Goal: Task Accomplishment & Management: Complete application form

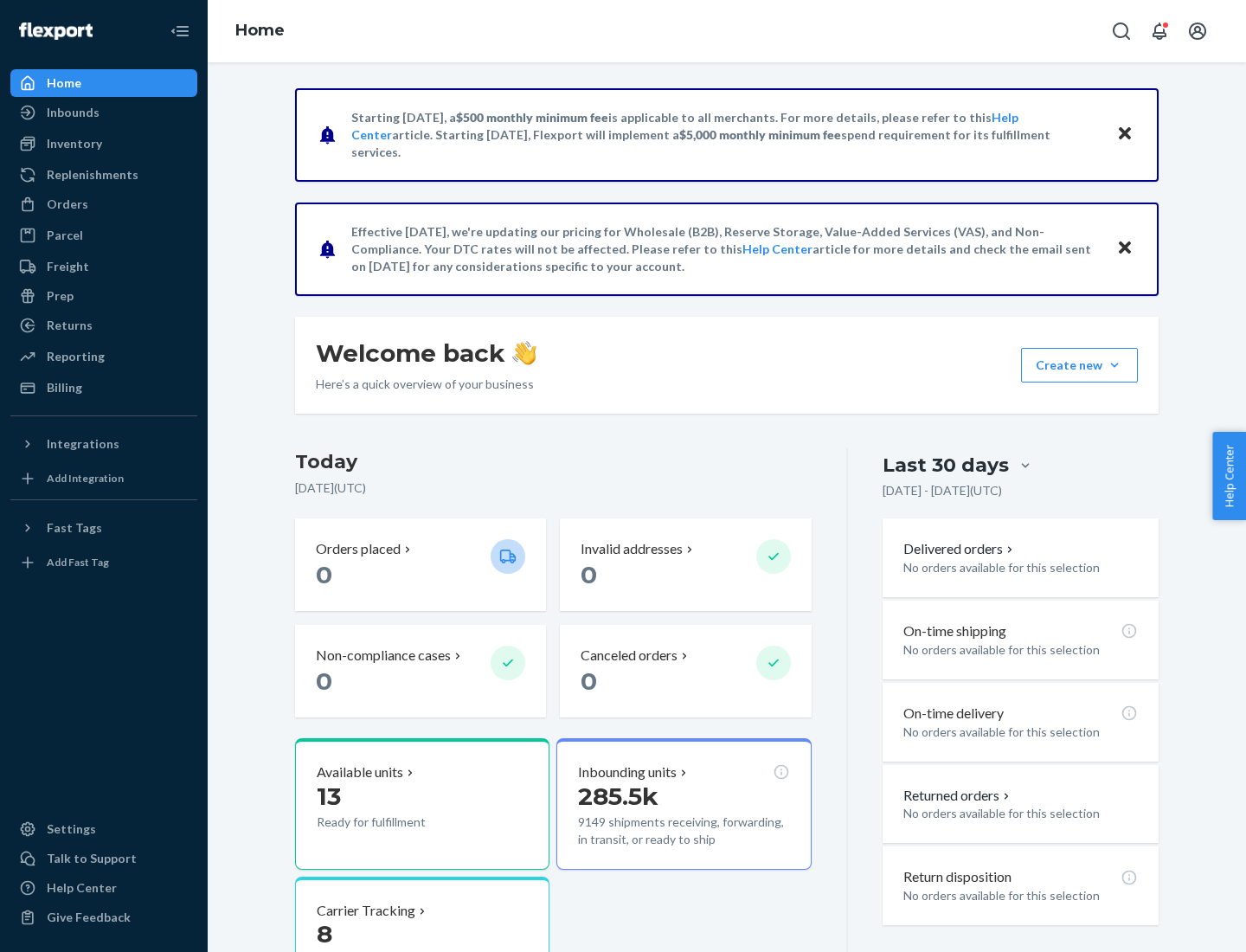
click at [1115, 365] on button "Create new Create new inbound Create new order Create new product" at bounding box center [1080, 364] width 117 height 35
click at [104, 112] on div "Inbounds" at bounding box center [103, 112] width 184 height 24
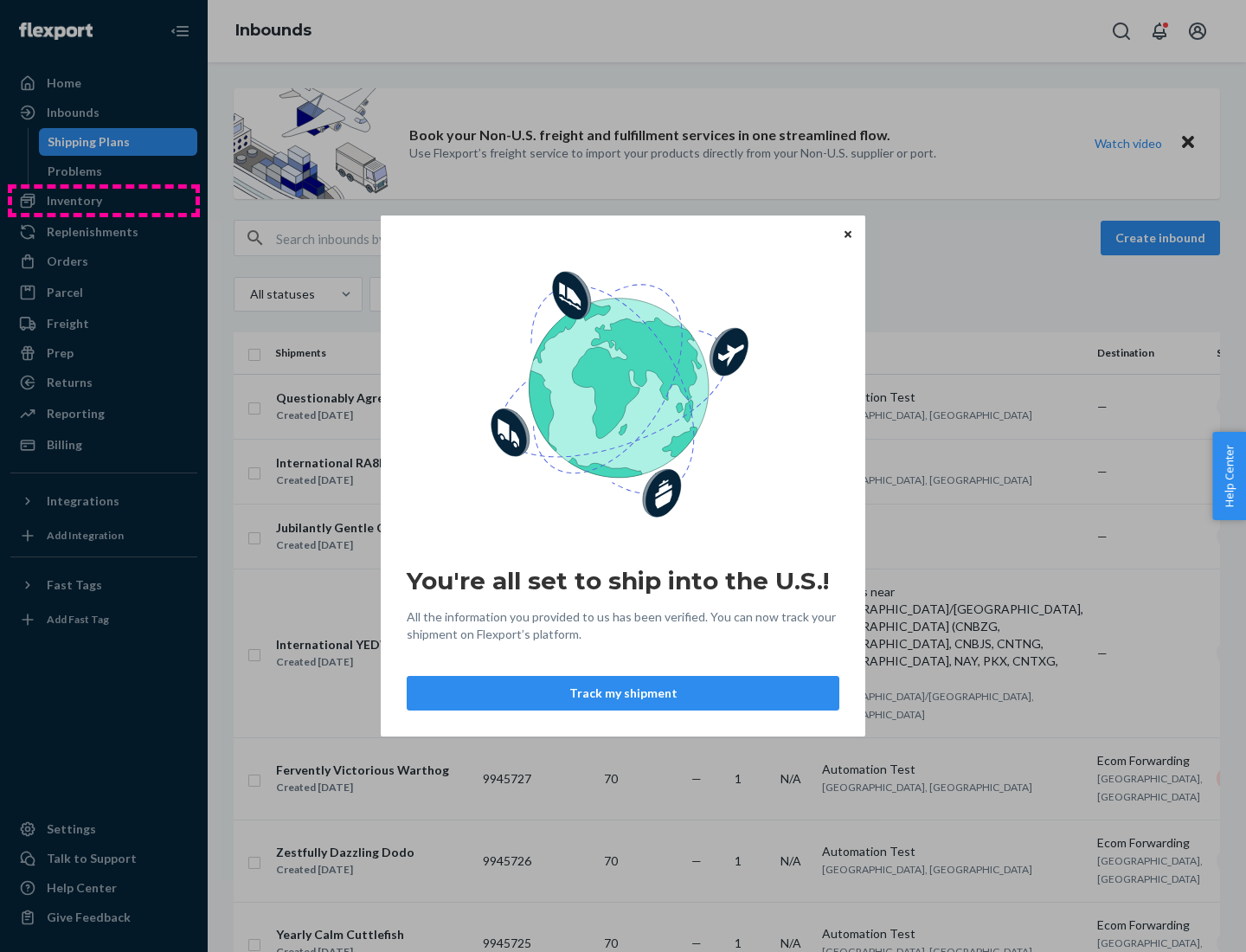
click at [104, 201] on div "You're all set to ship into the U.S.! All the information you provided to us ha…" at bounding box center [623, 476] width 1246 height 952
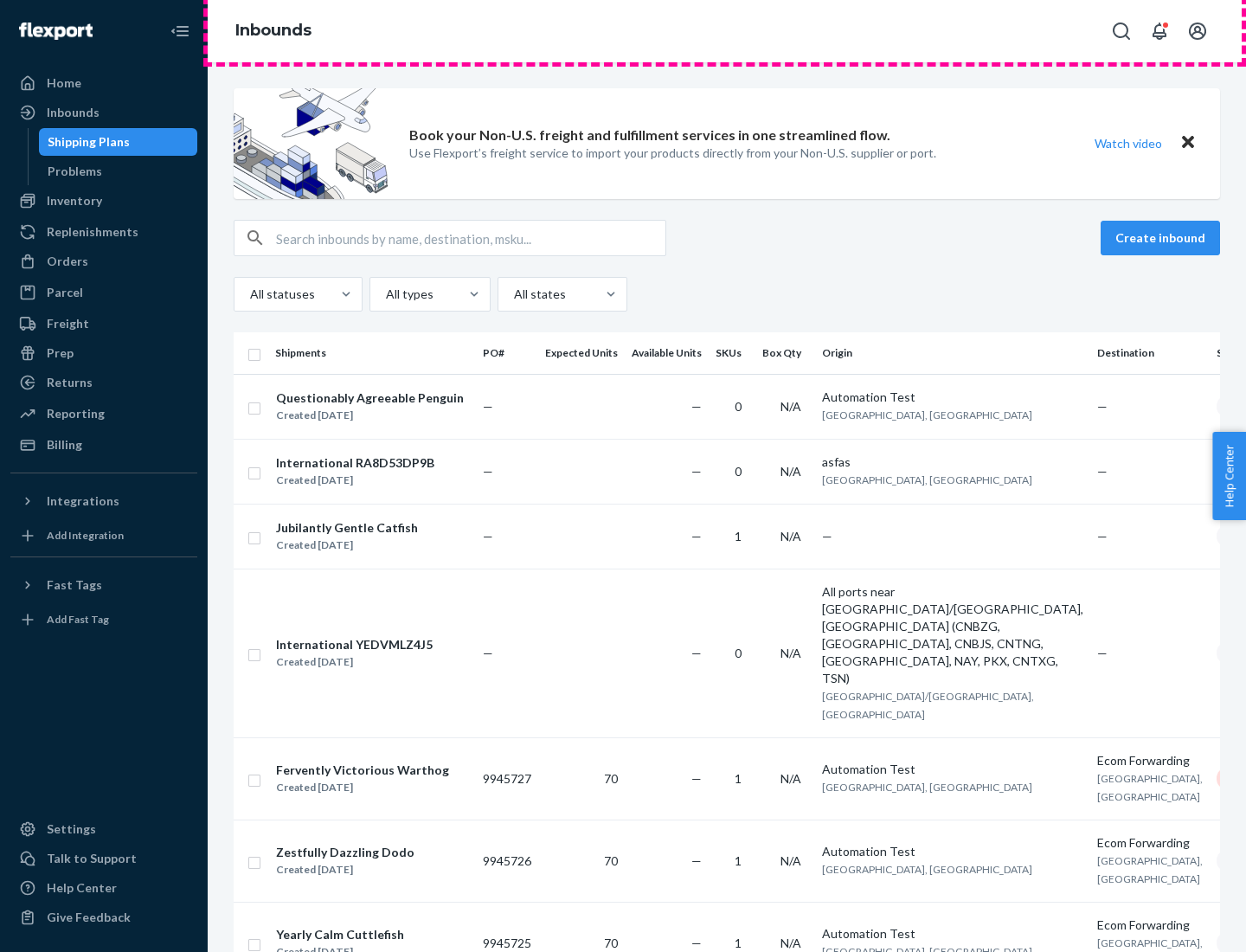
click at [727, 31] on div "Inbounds" at bounding box center [727, 31] width 1038 height 63
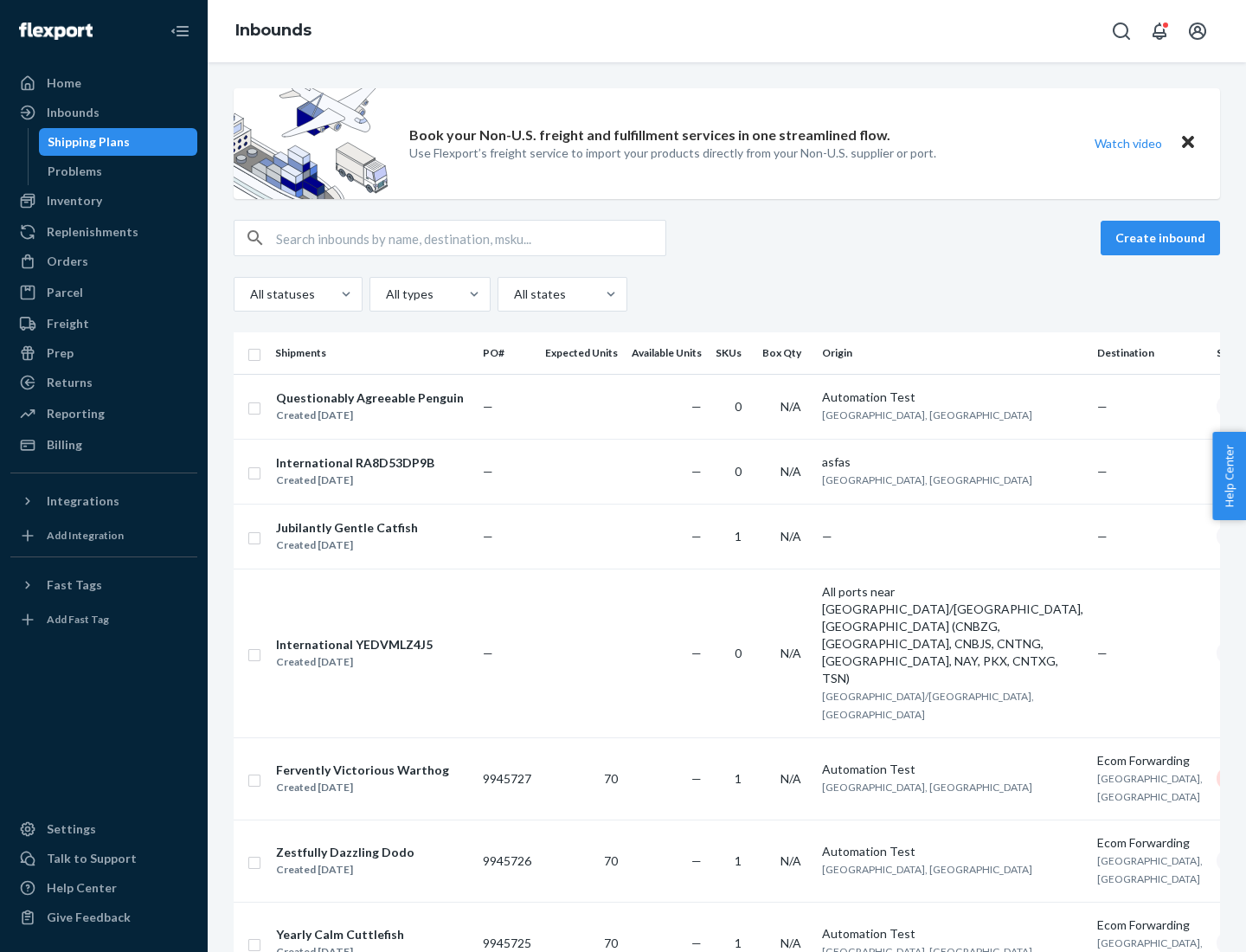
click at [727, 31] on div "Inbounds" at bounding box center [727, 31] width 1038 height 63
click at [727, 294] on div "All statuses All types All states" at bounding box center [727, 294] width 987 height 35
click at [85, 142] on div "Shipping Plans" at bounding box center [88, 141] width 82 height 17
click at [1164, 238] on button "Create inbound" at bounding box center [1161, 237] width 119 height 35
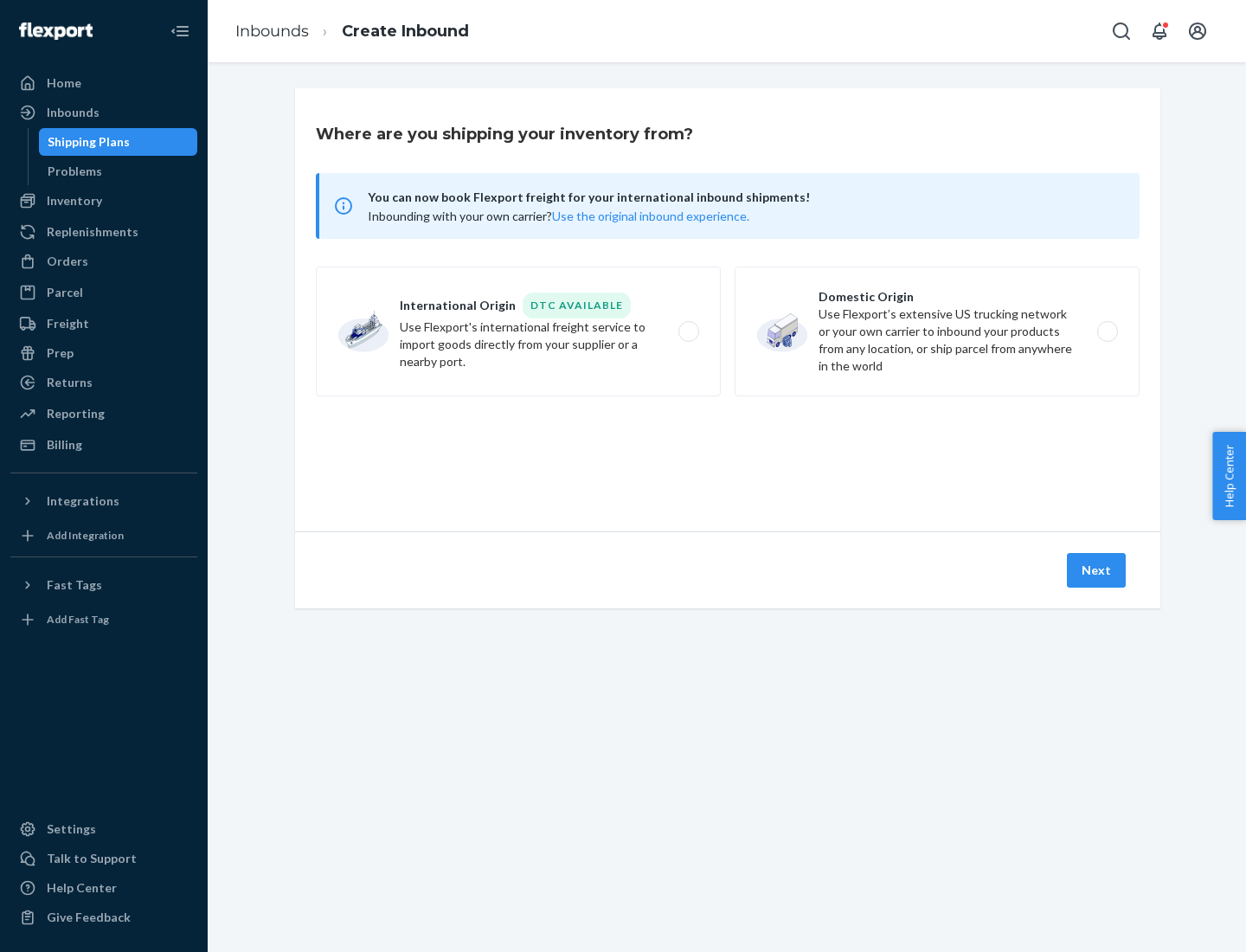
click at [518, 332] on label "International Origin DTC Available Use Flexport's international freight service…" at bounding box center [518, 332] width 405 height 130
click at [688, 332] on input "International Origin DTC Available Use Flexport's international freight service…" at bounding box center [693, 332] width 11 height 11
radio input "true"
click at [728, 453] on icon at bounding box center [728, 453] width 51 height 51
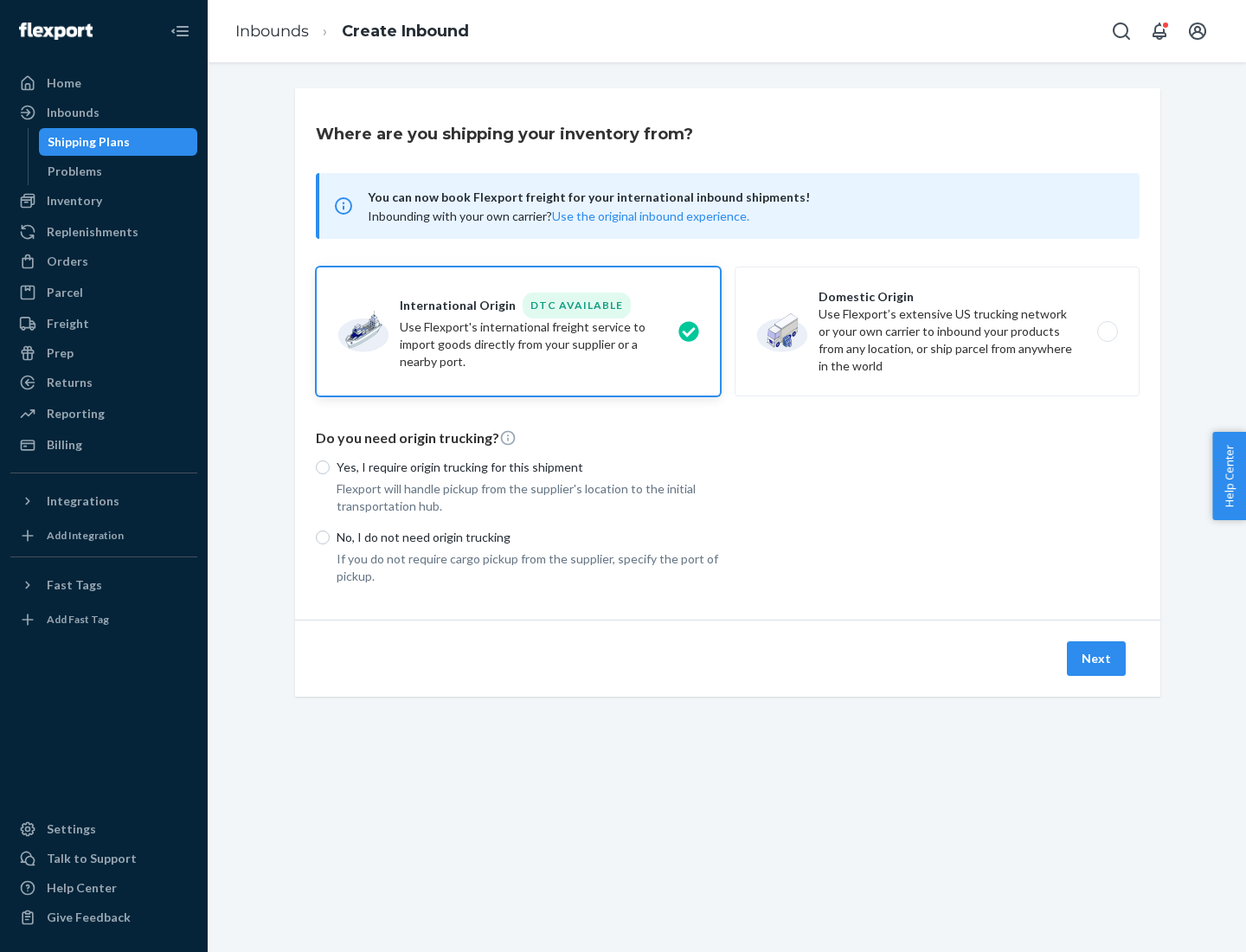
click at [529, 467] on p "Yes, I require origin trucking for this shipment" at bounding box center [528, 467] width 384 height 17
click at [330, 467] on input "Yes, I require origin trucking for this shipment" at bounding box center [323, 468] width 14 height 14
radio input "true"
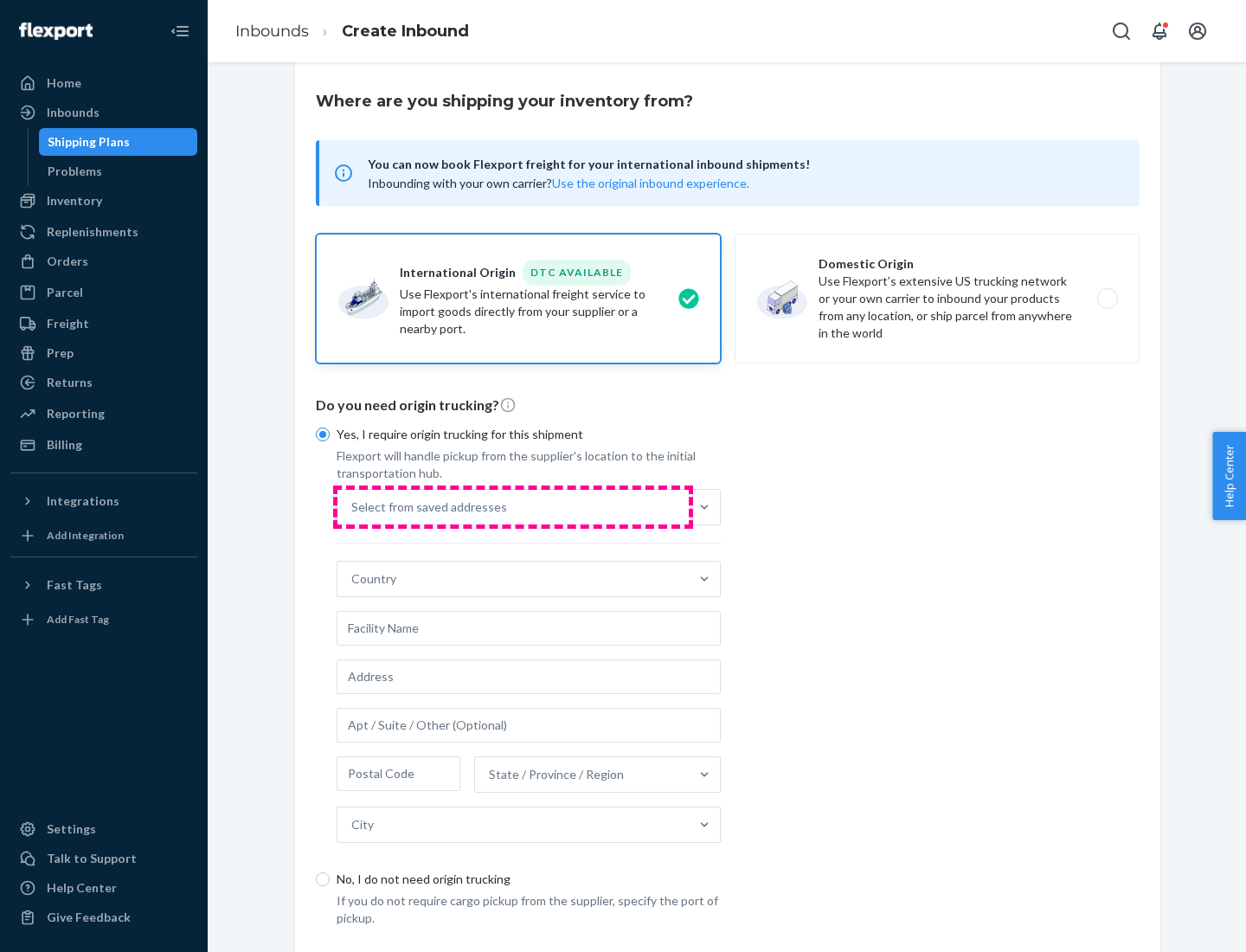
click at [513, 506] on div "Select from saved addresses" at bounding box center [513, 506] width 351 height 35
click at [353, 506] on input "Select from saved addresses" at bounding box center [352, 506] width 2 height 17
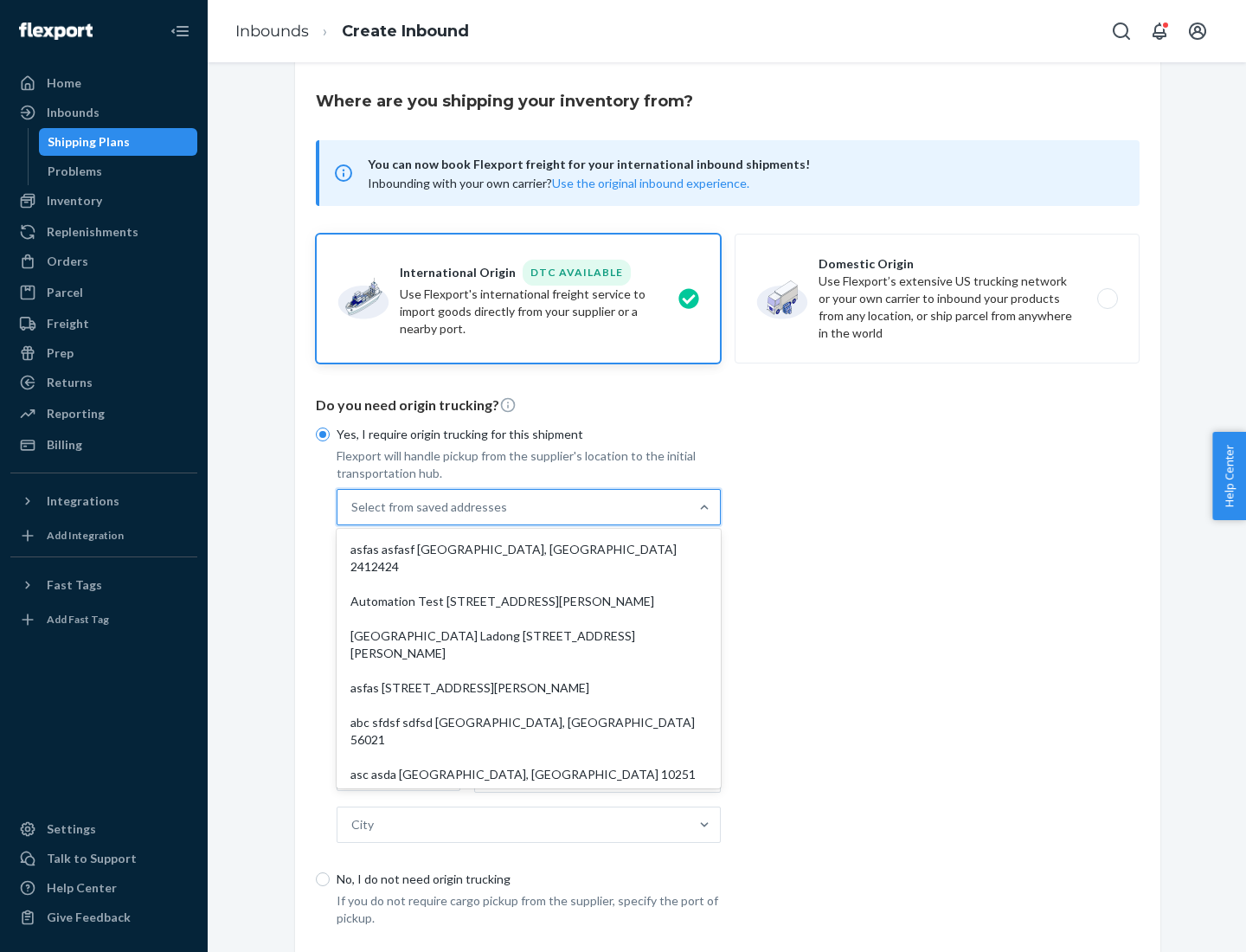
scroll to position [75, 0]
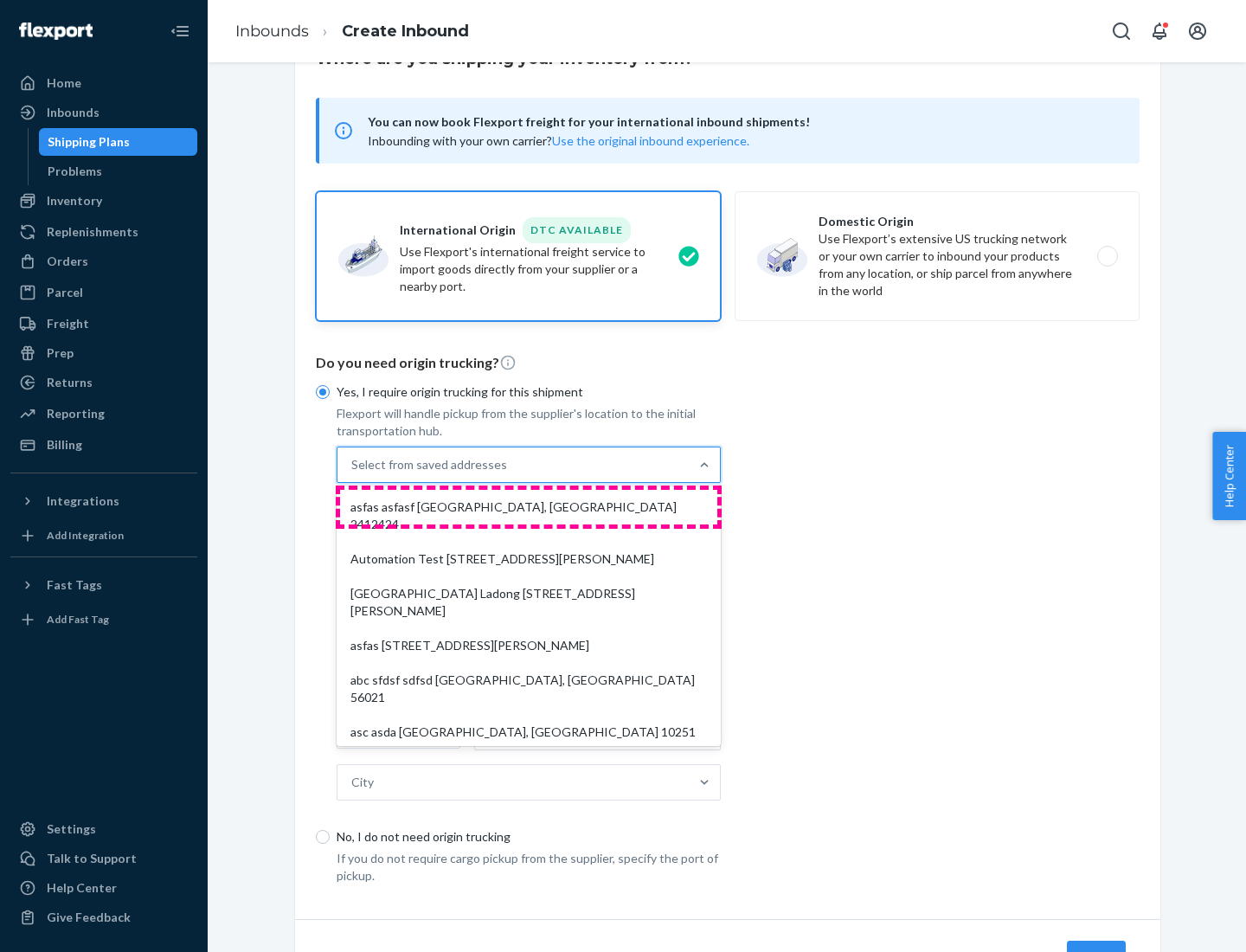
click at [529, 506] on div "asfas asfasf [GEOGRAPHIC_DATA], [GEOGRAPHIC_DATA] 2412424" at bounding box center [529, 515] width 377 height 52
click at [353, 474] on input "option asfas asfasf [GEOGRAPHIC_DATA], [GEOGRAPHIC_DATA] 2412424 focused, 1 of …" at bounding box center [352, 464] width 2 height 17
type input "asfas"
type input "asfasf"
type input "2412424"
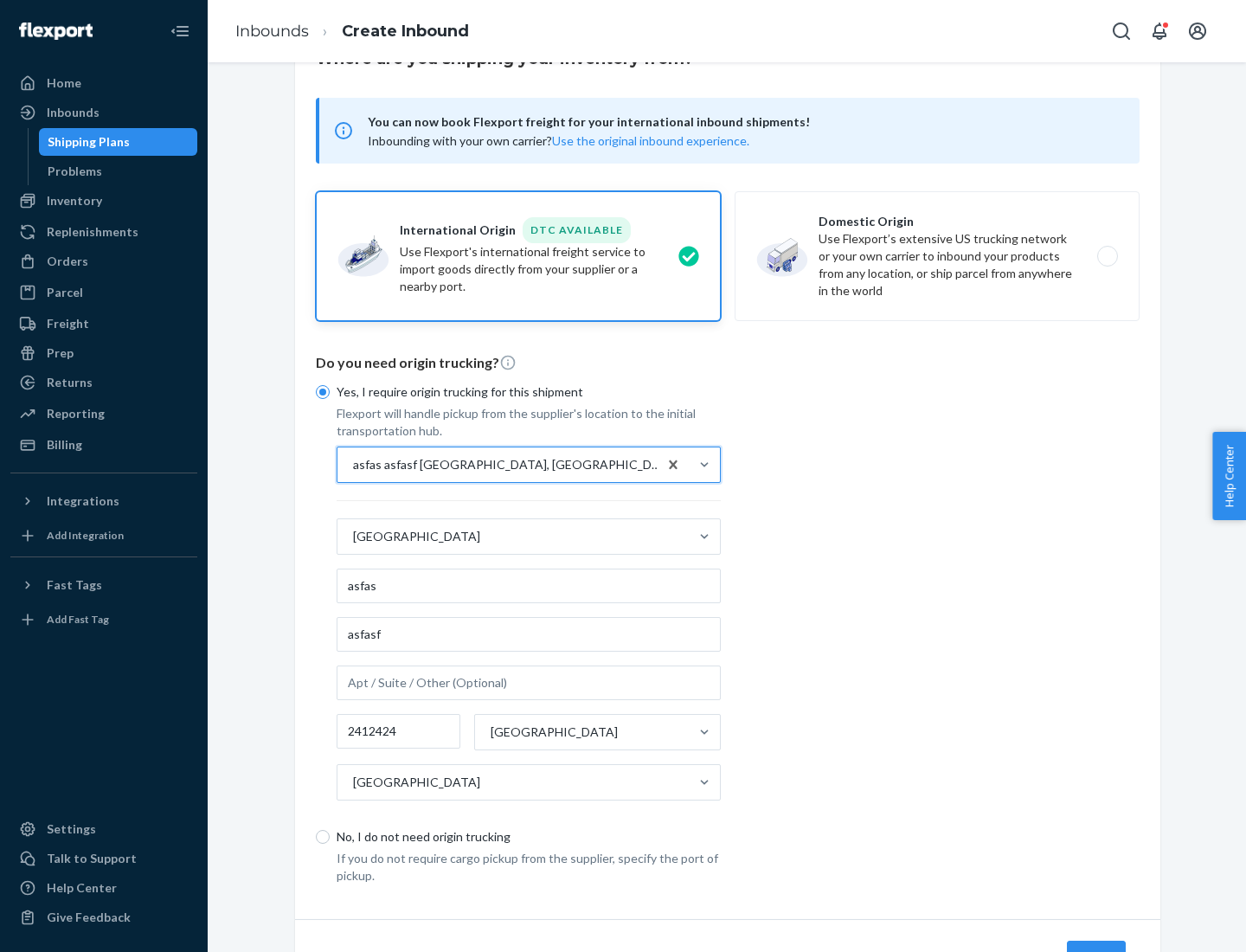
scroll to position [161, 0]
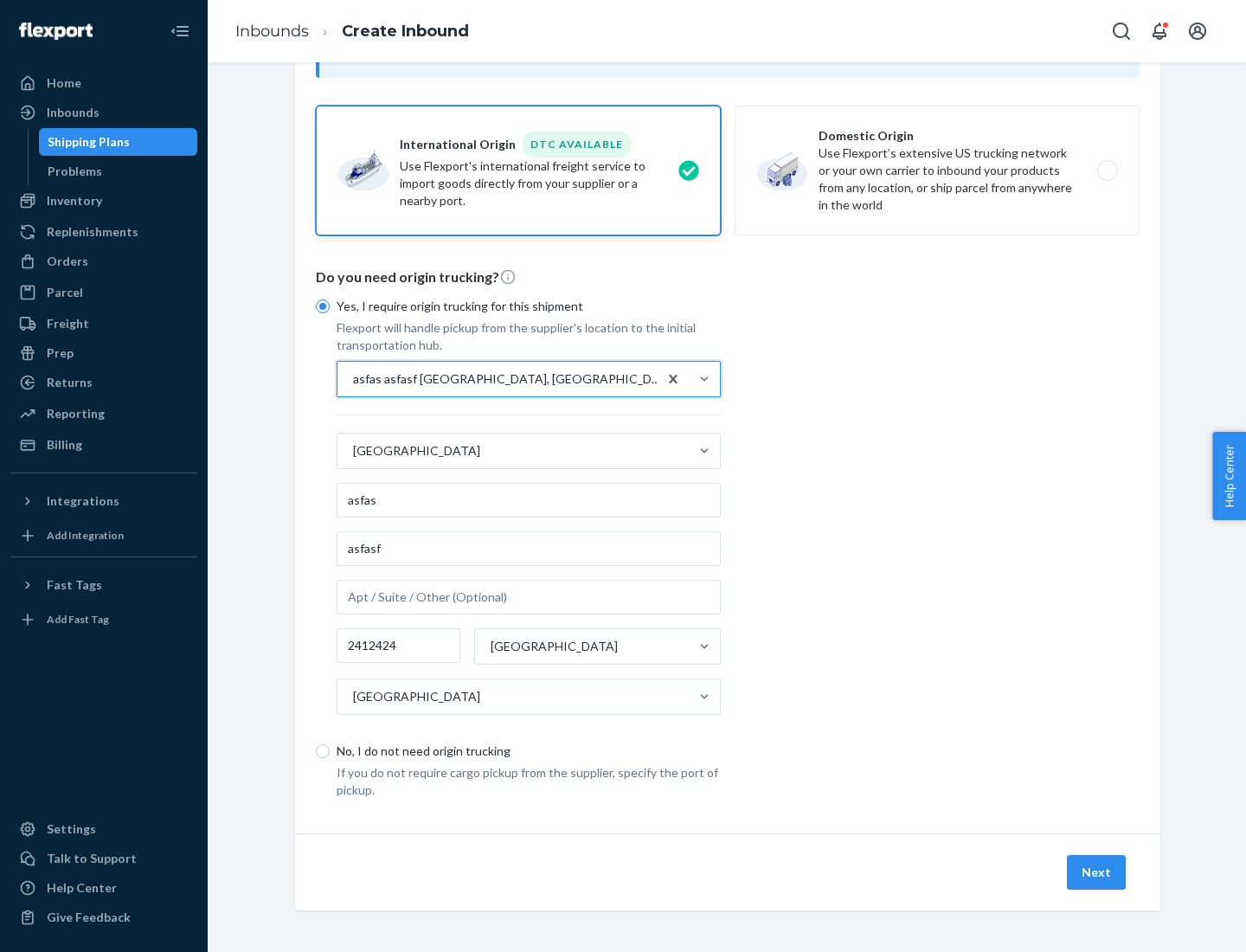
click at [1097, 872] on button "Next" at bounding box center [1096, 872] width 59 height 35
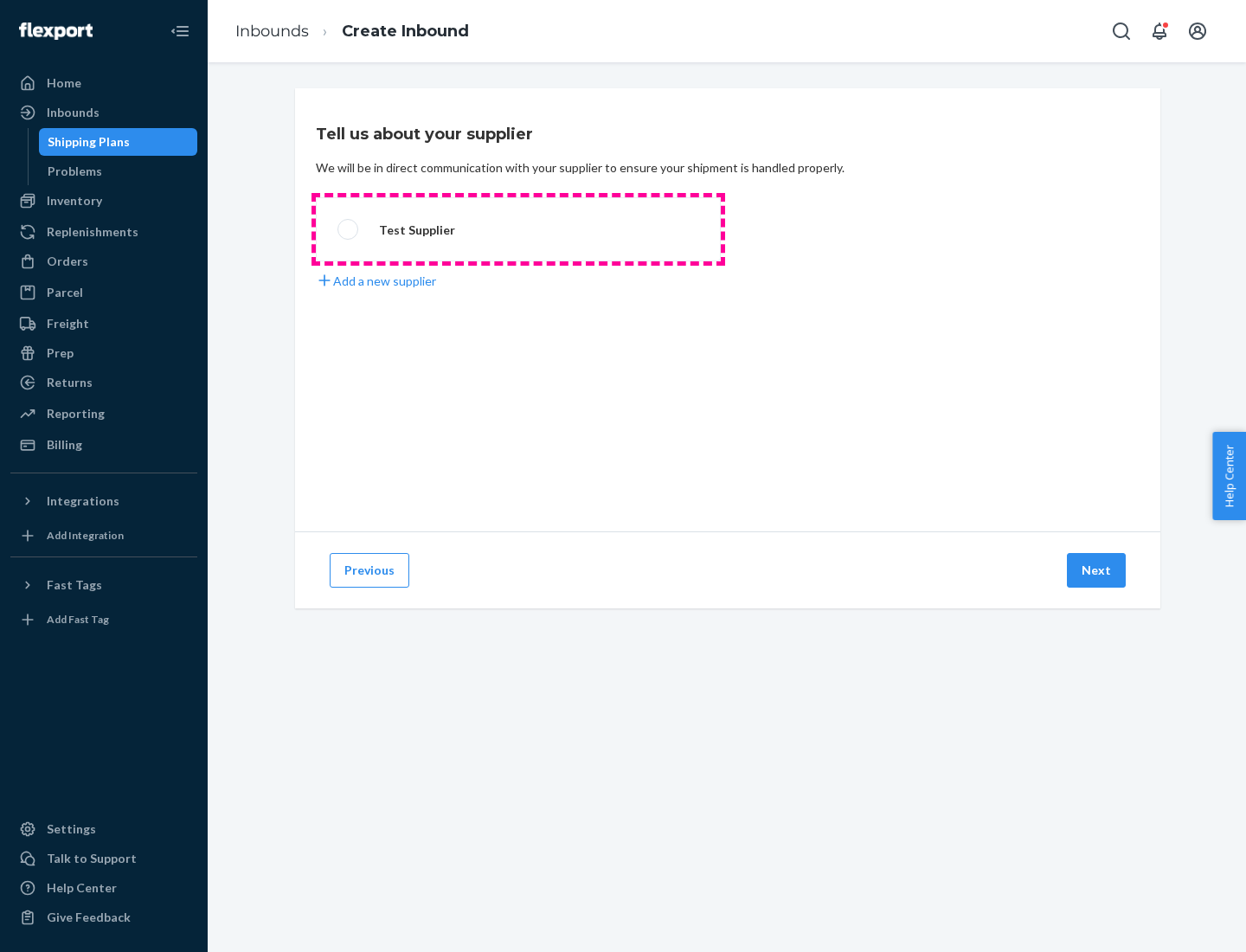
click at [518, 229] on label "Test Supplier" at bounding box center [518, 229] width 405 height 65
click at [348, 229] on input "Test Supplier" at bounding box center [343, 229] width 11 height 11
radio input "true"
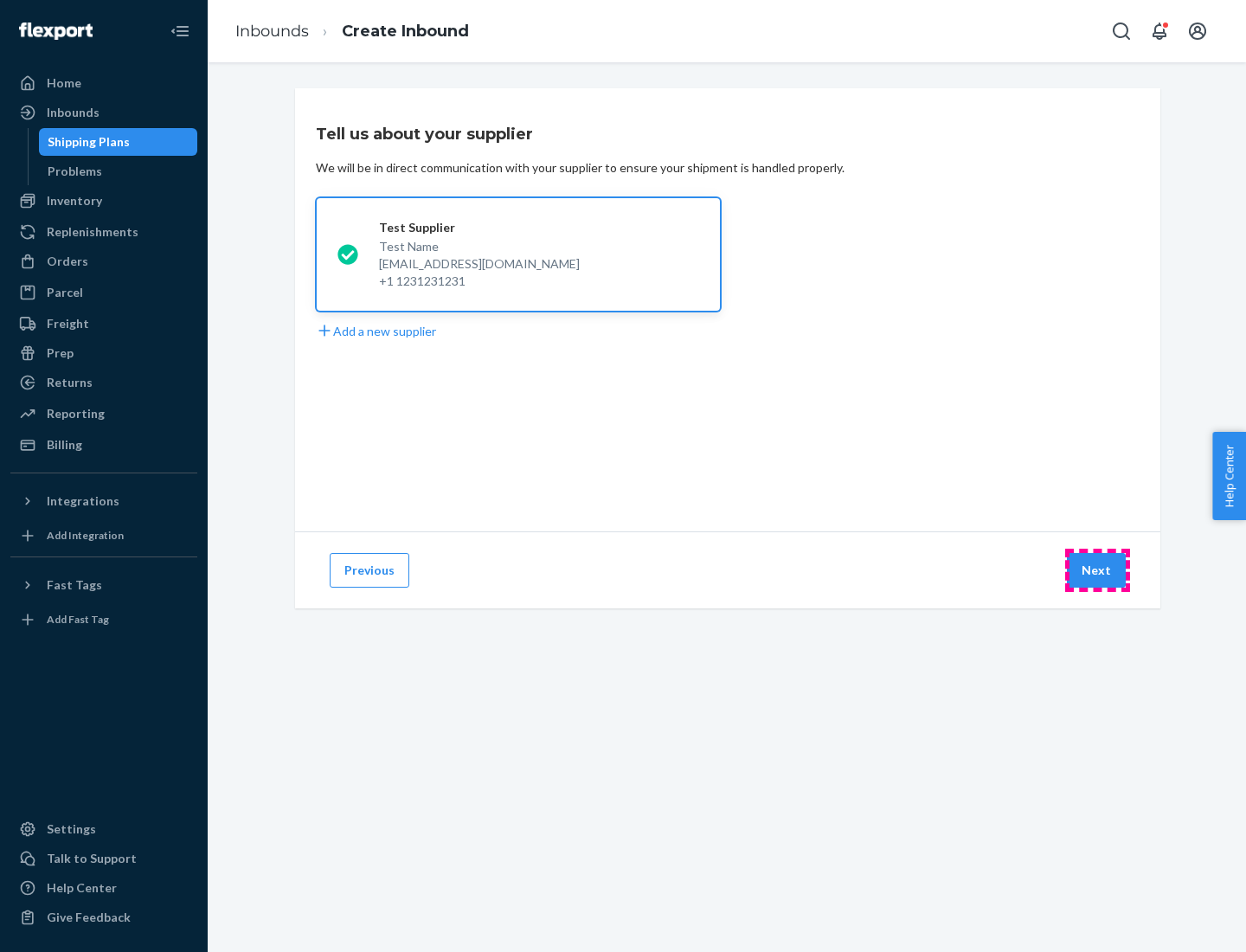
click at [1097, 570] on button "Next" at bounding box center [1096, 570] width 59 height 35
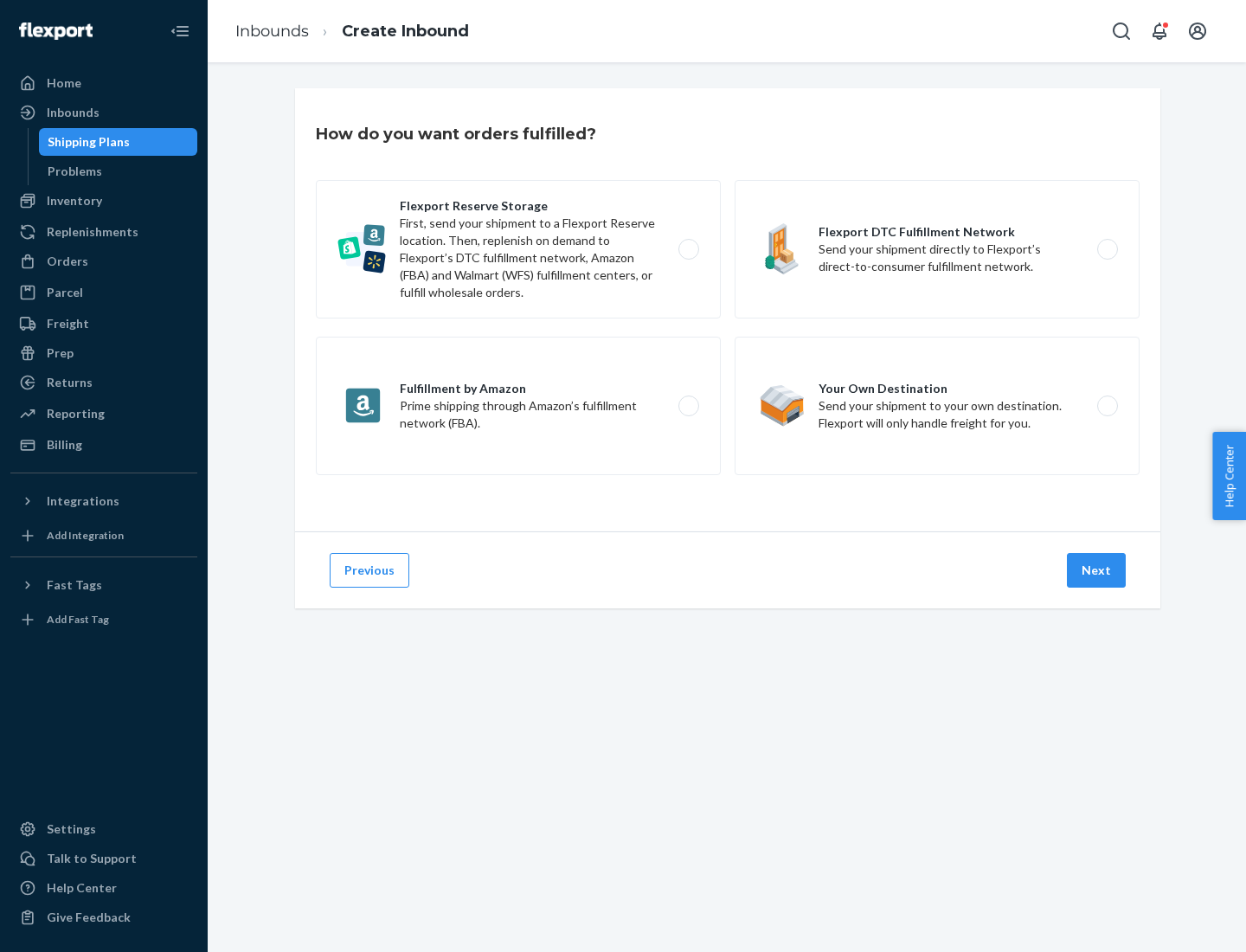
click at [518, 406] on label "Fulfillment by Amazon Prime shipping through Amazon’s fulfillment network (FBA)." at bounding box center [518, 405] width 405 height 138
click at [688, 406] on input "Fulfillment by Amazon Prime shipping through Amazon’s fulfillment network (FBA)." at bounding box center [693, 406] width 11 height 11
radio input "true"
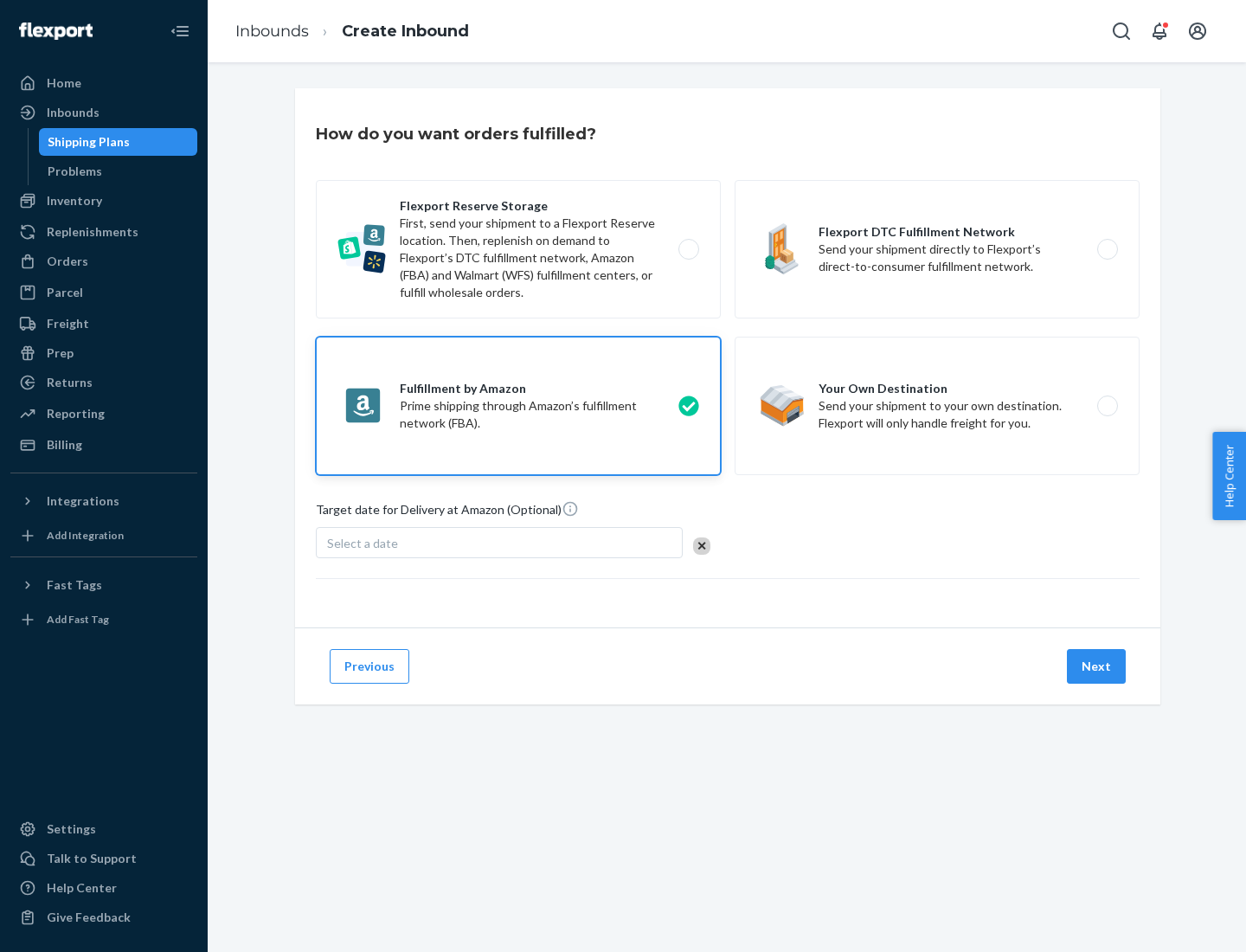
click at [1097, 666] on button "Next" at bounding box center [1096, 666] width 59 height 35
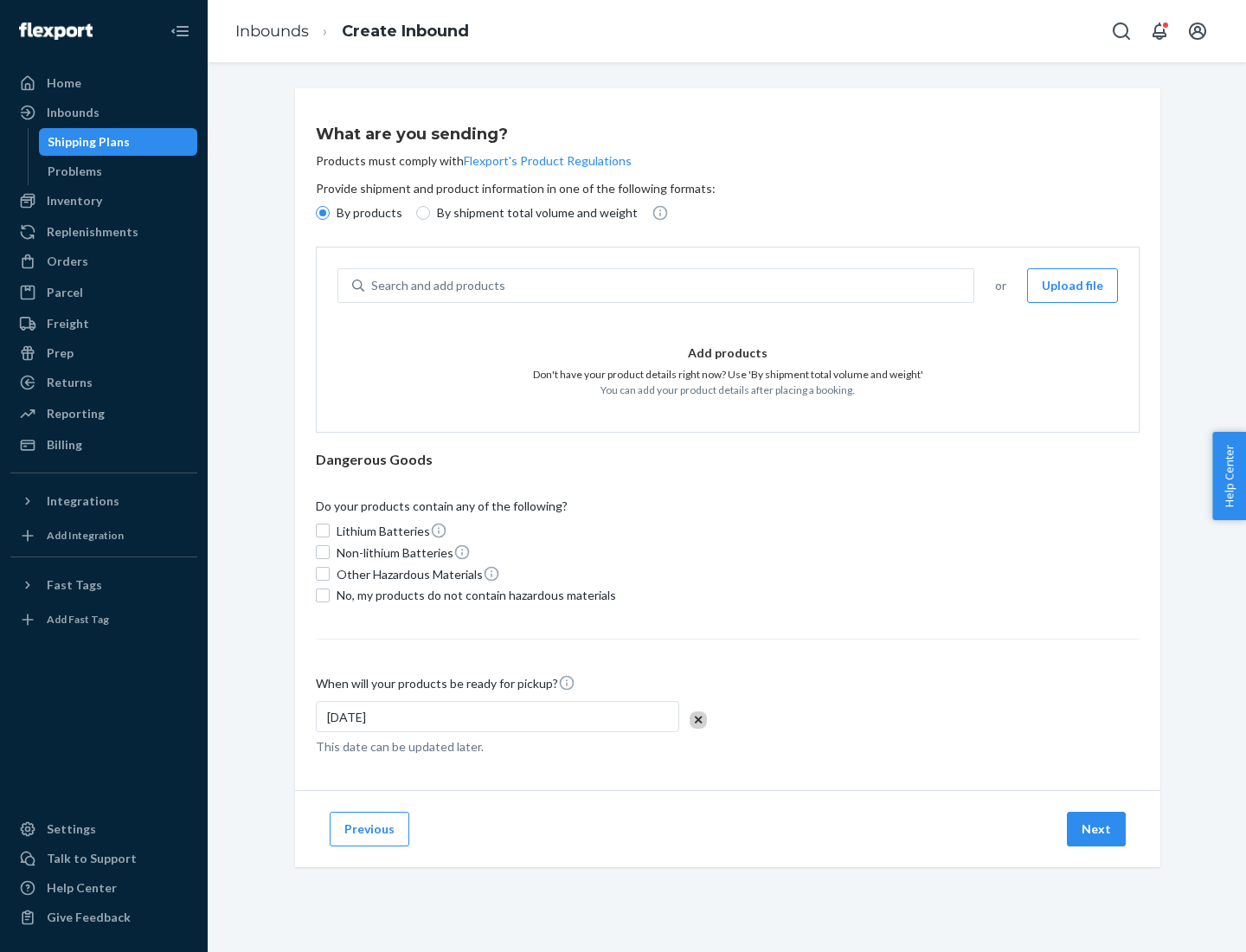
click at [532, 212] on p "By shipment total volume and weight" at bounding box center [537, 212] width 201 height 17
click at [430, 212] on input "By shipment total volume and weight" at bounding box center [423, 212] width 14 height 14
radio input "true"
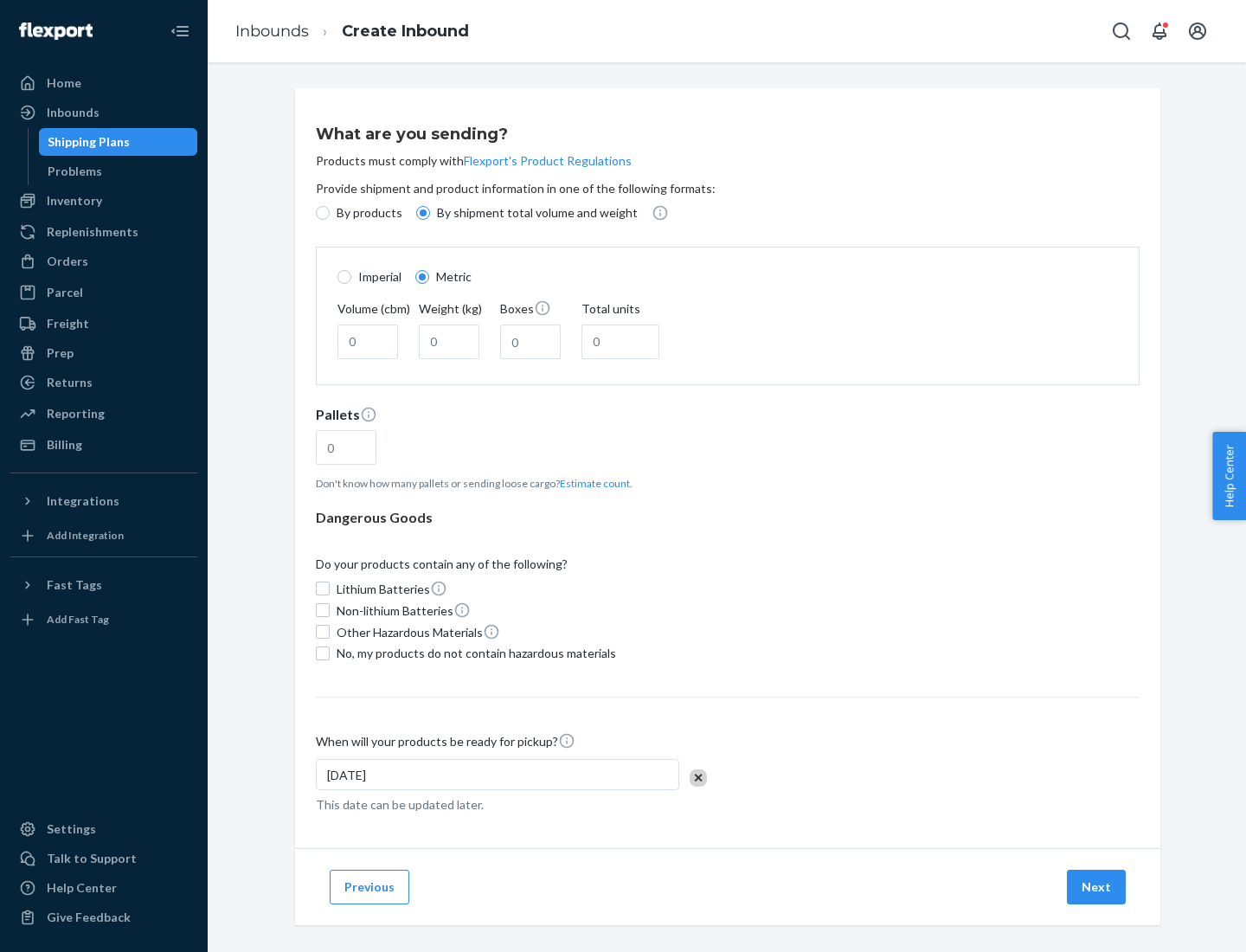
click at [367, 212] on p "By products" at bounding box center [369, 212] width 66 height 17
click at [330, 212] on input "By products" at bounding box center [323, 212] width 14 height 14
radio input "true"
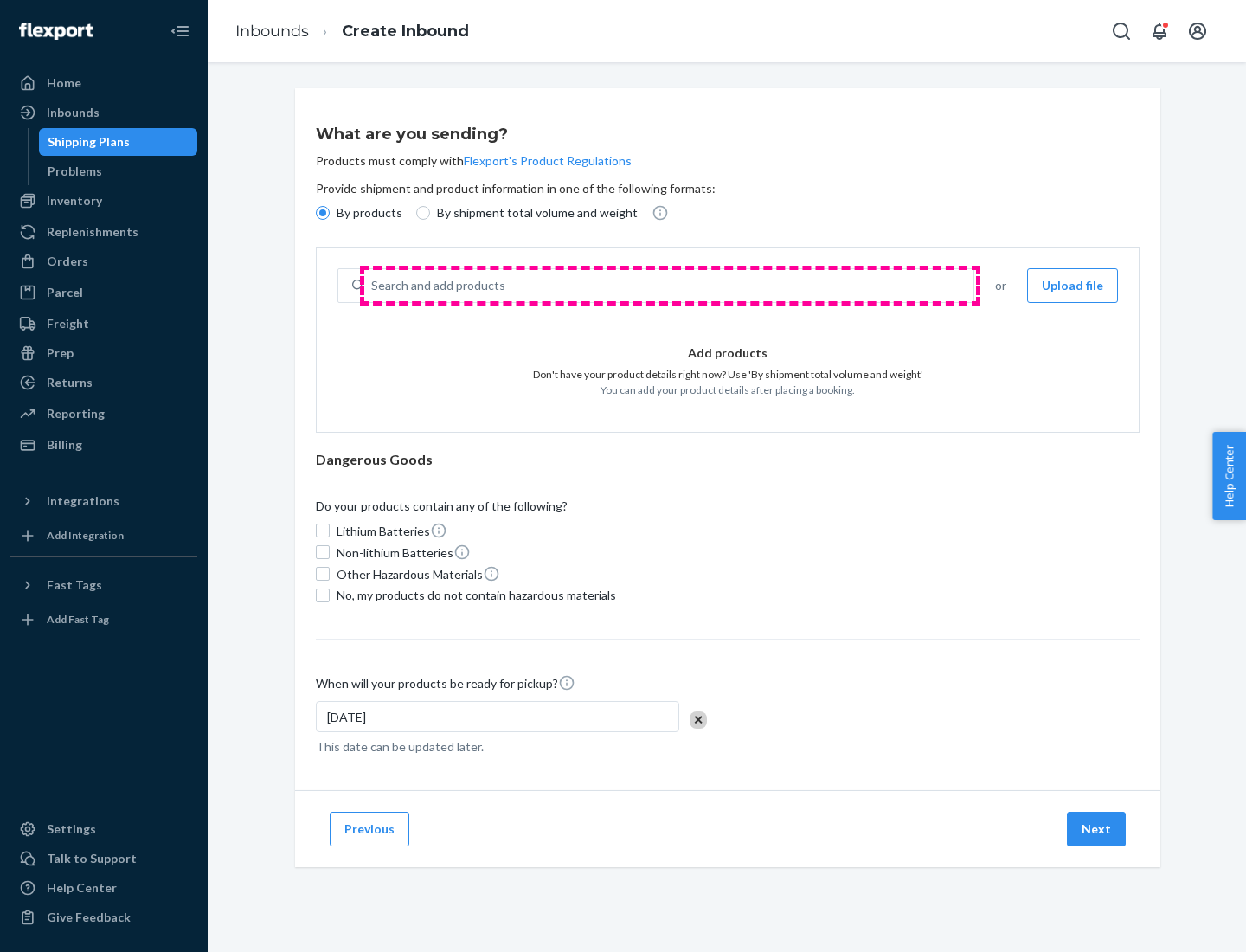
click at [670, 286] on div "Search and add products" at bounding box center [669, 285] width 610 height 31
click at [373, 286] on input "Search and add products" at bounding box center [372, 285] width 2 height 17
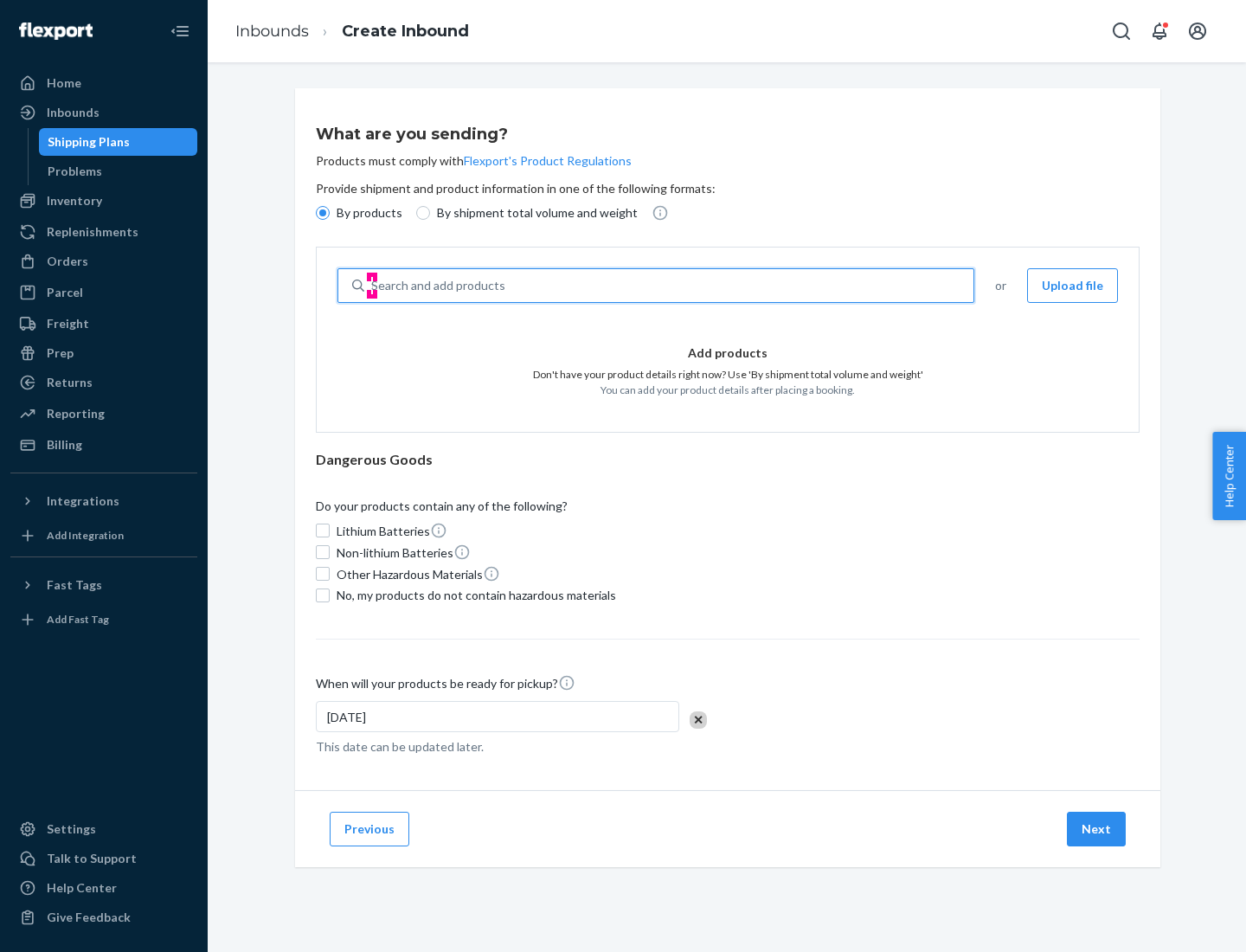
type input "test"
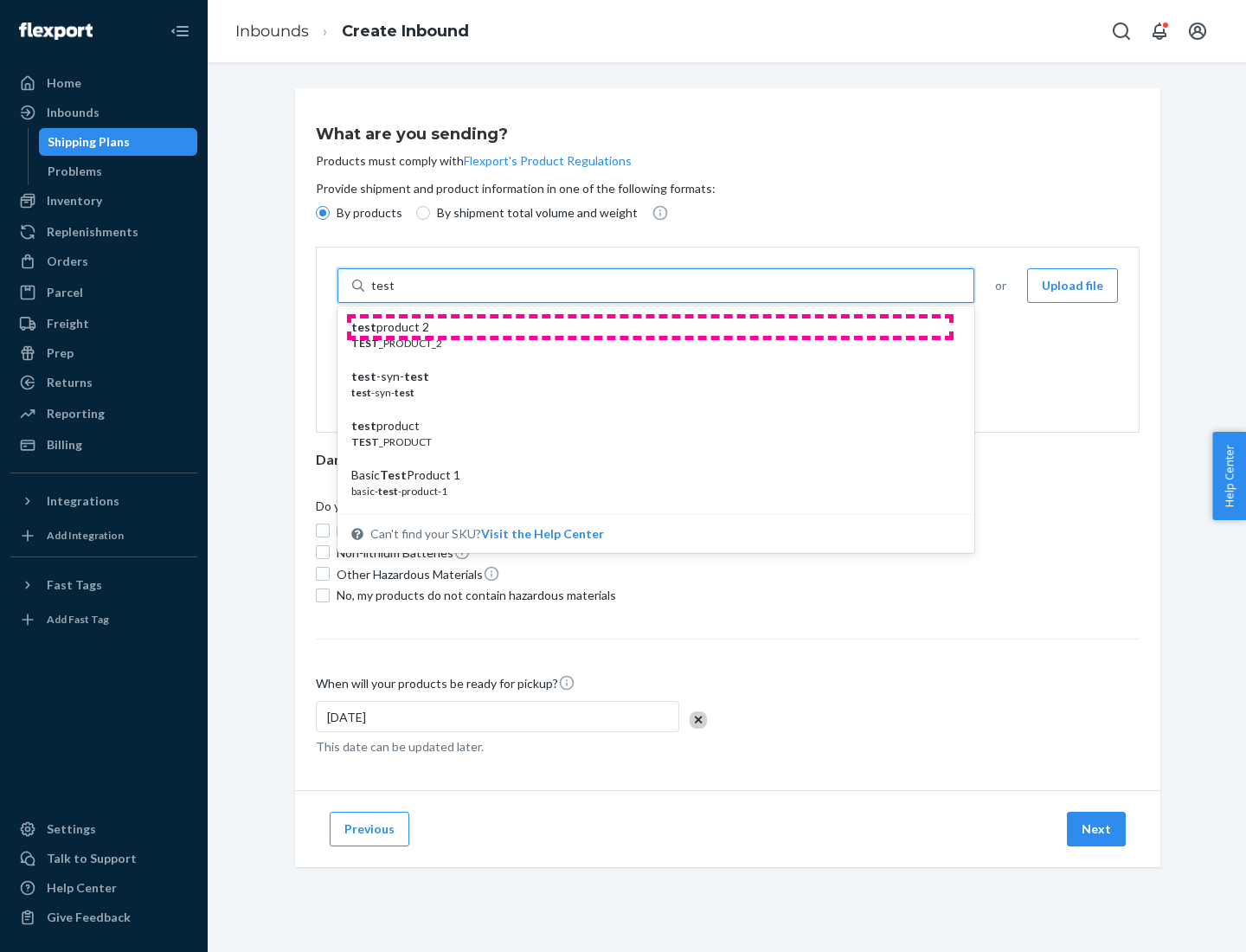
click at [650, 328] on div "test product 2" at bounding box center [649, 327] width 596 height 17
click at [394, 294] on input "test" at bounding box center [382, 285] width 23 height 17
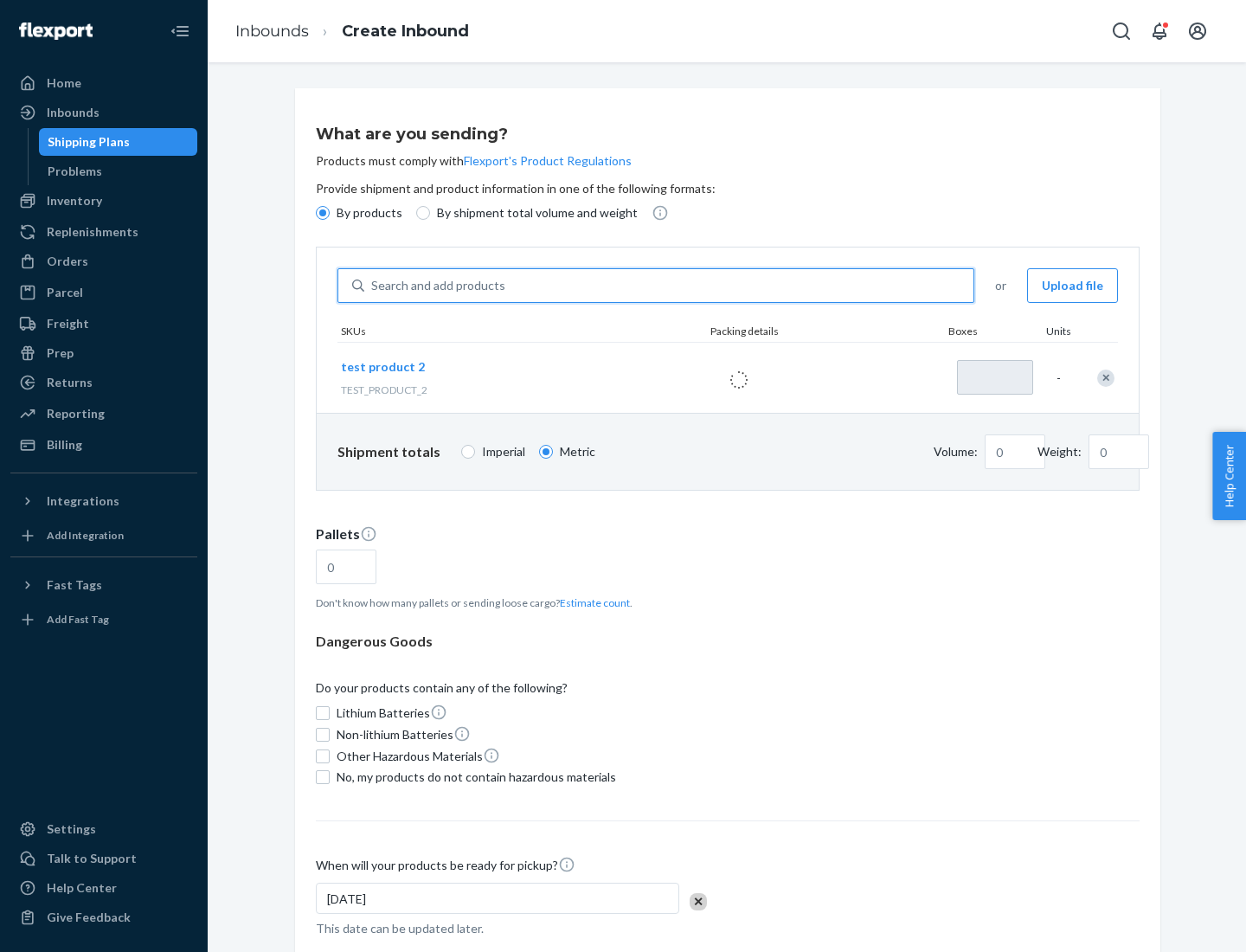
type input "1"
type input "0.02"
type input "22.23"
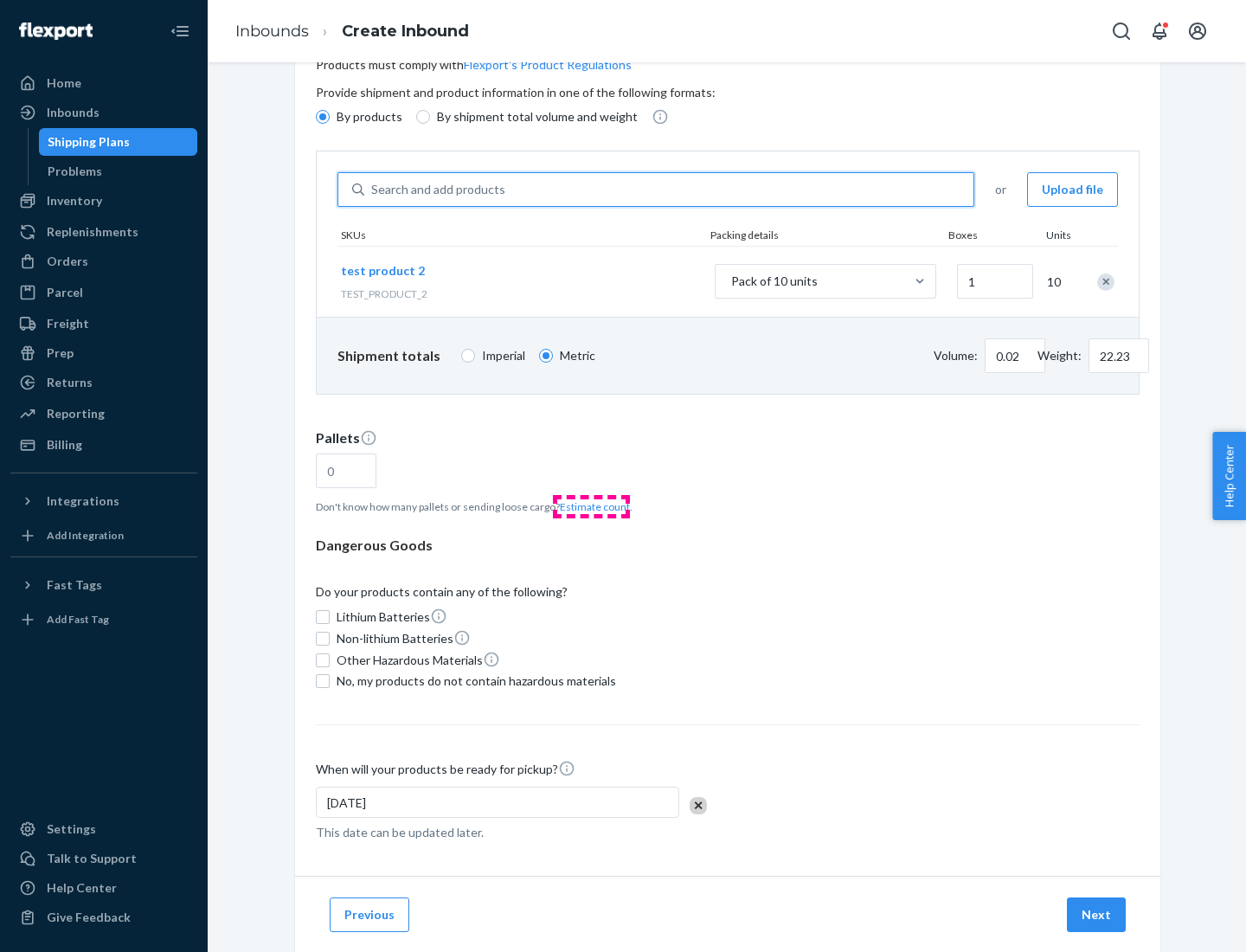
click at [591, 506] on button "Estimate count" at bounding box center [595, 506] width 70 height 15
type input "1"
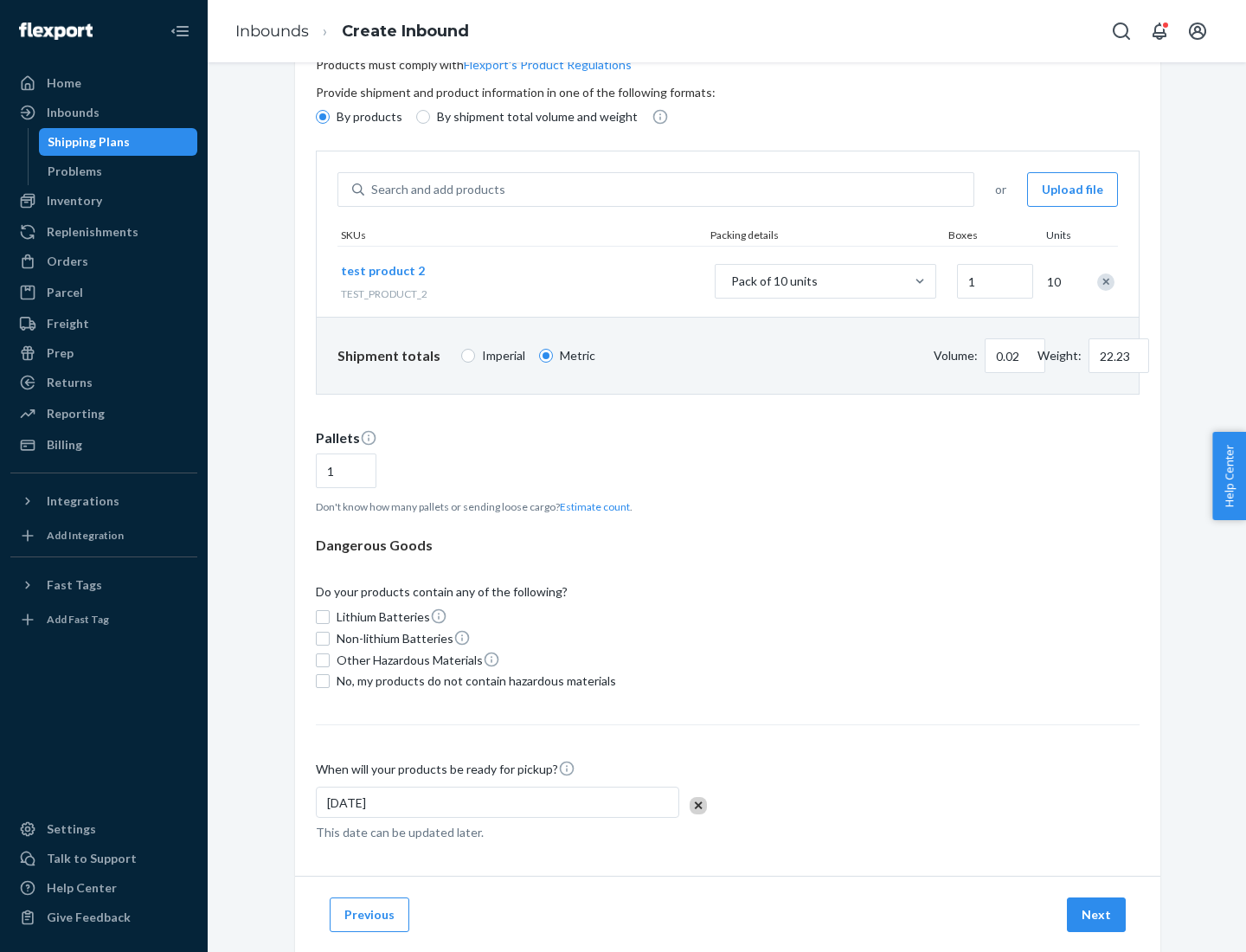
scroll to position [138, 0]
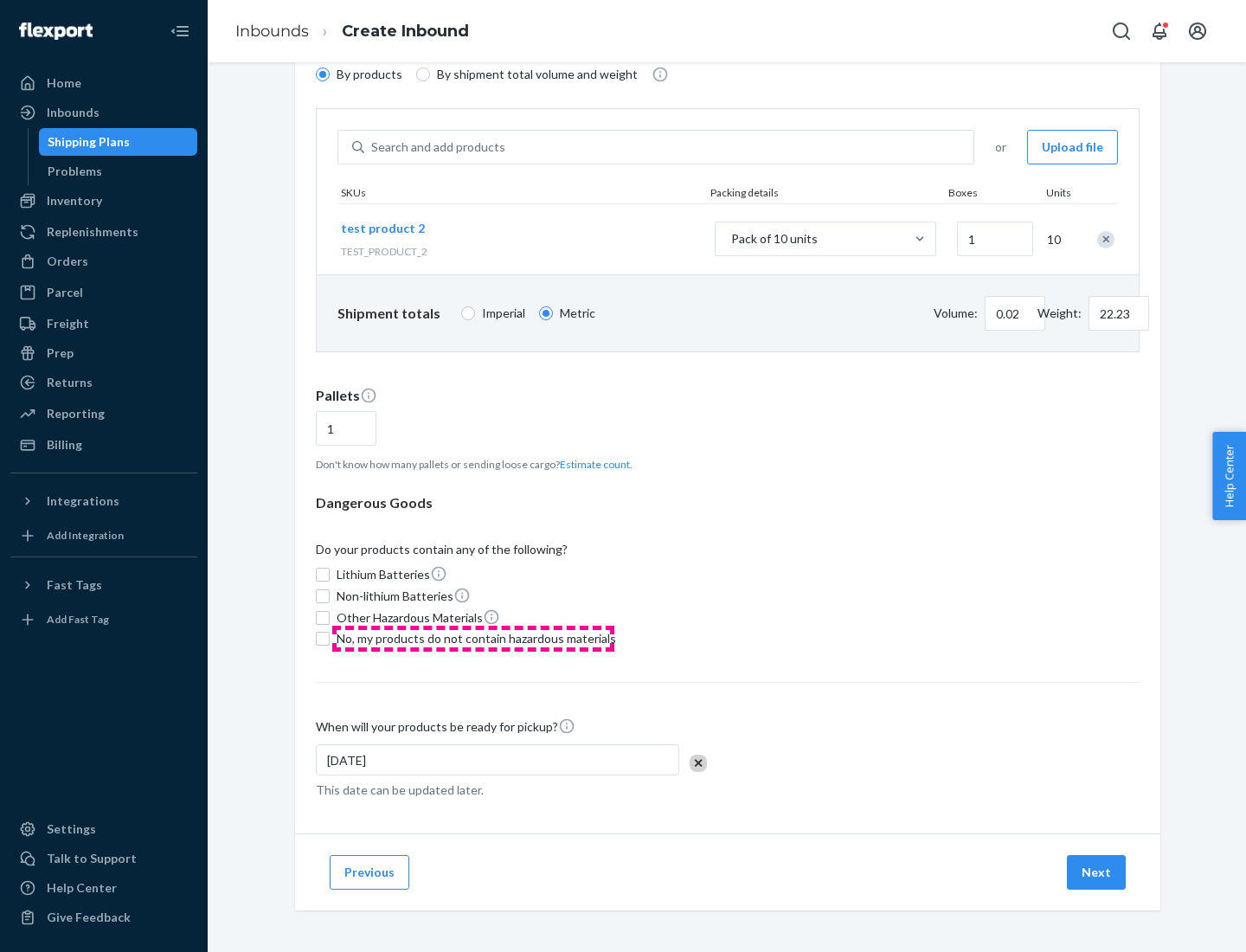
click at [474, 638] on span "No, my products do not contain hazardous materials" at bounding box center [477, 638] width 280 height 17
click at [330, 638] on input "No, my products do not contain hazardous materials" at bounding box center [323, 638] width 14 height 14
checkbox input "true"
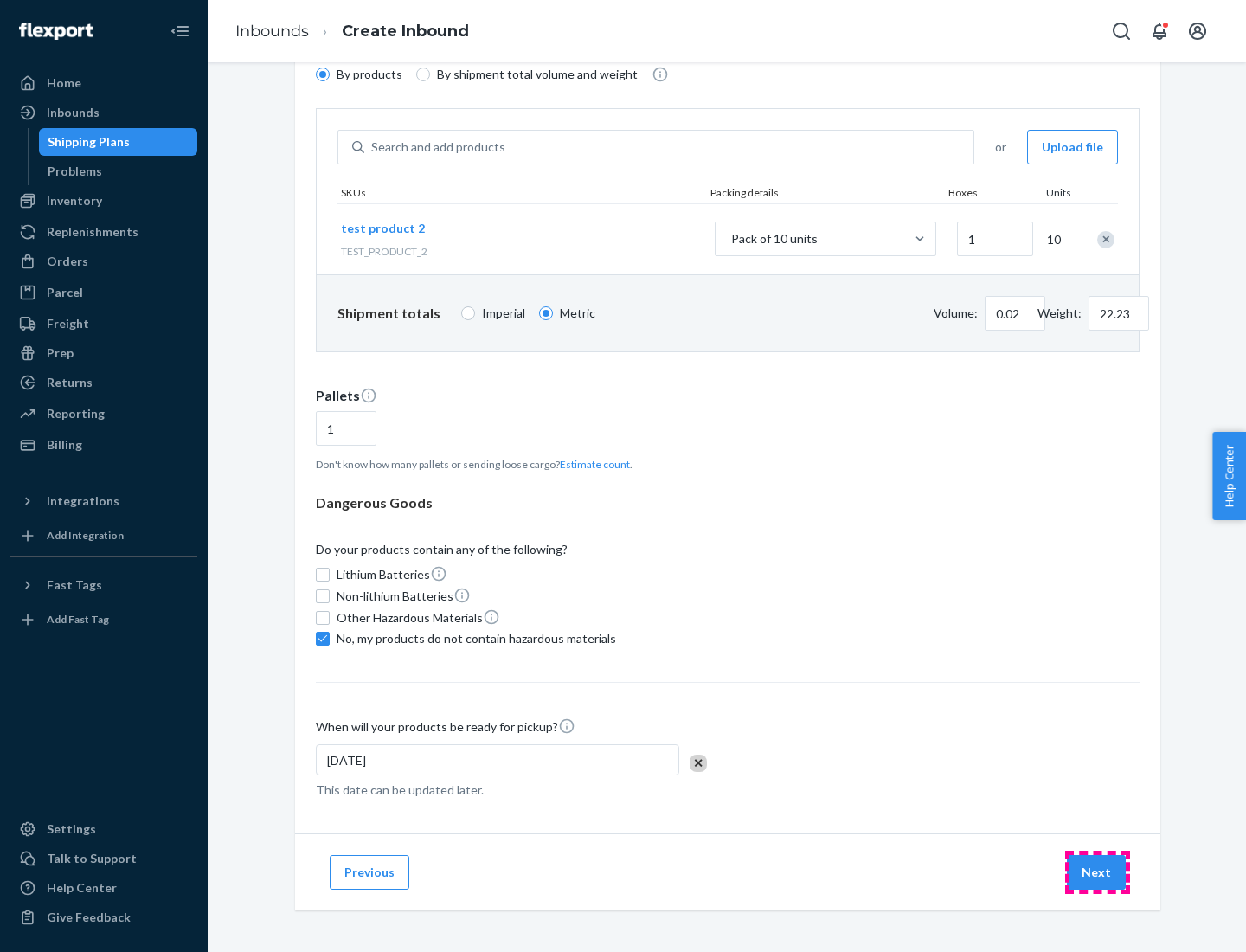
click at [1097, 873] on button "Next" at bounding box center [1096, 872] width 59 height 35
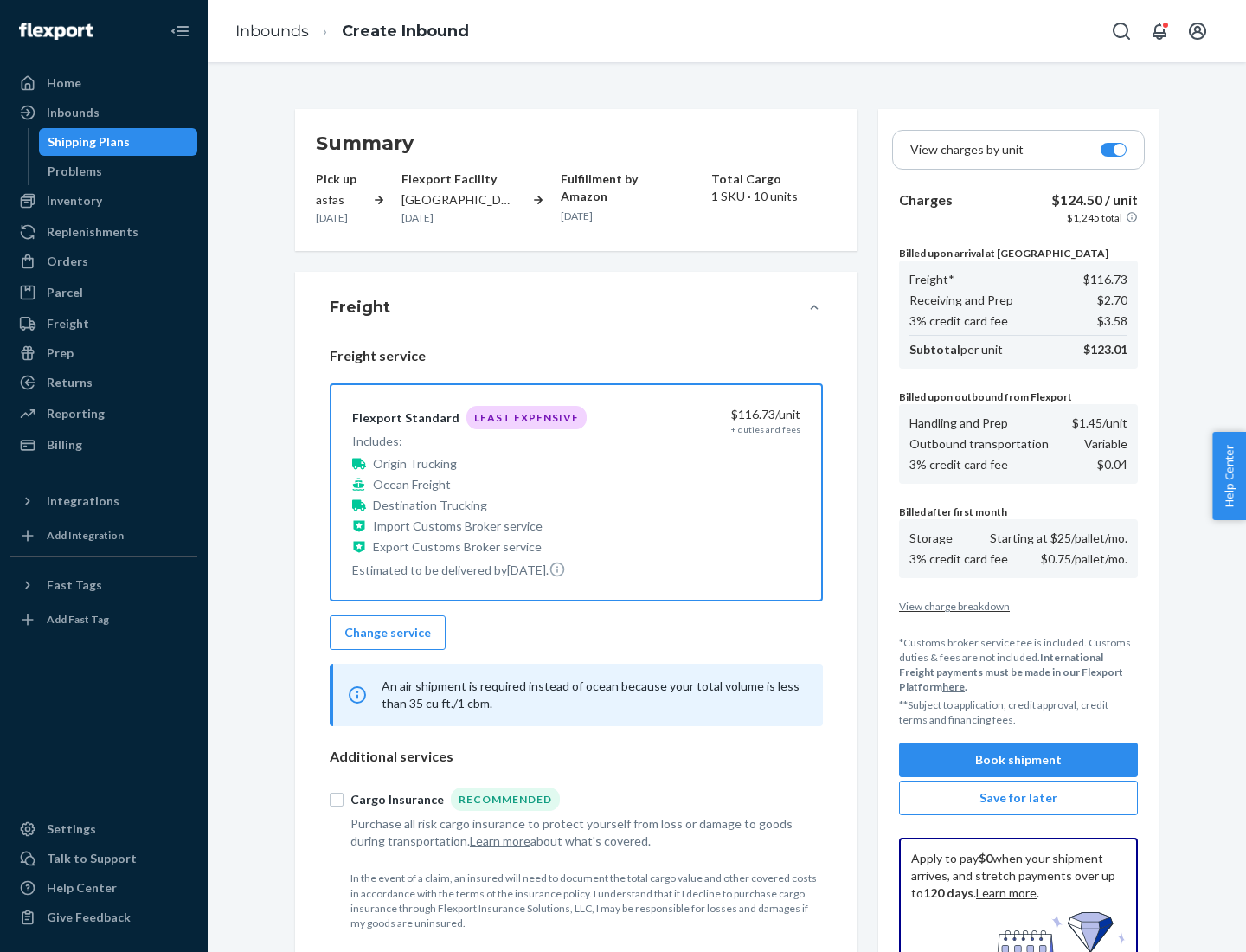
scroll to position [253, 0]
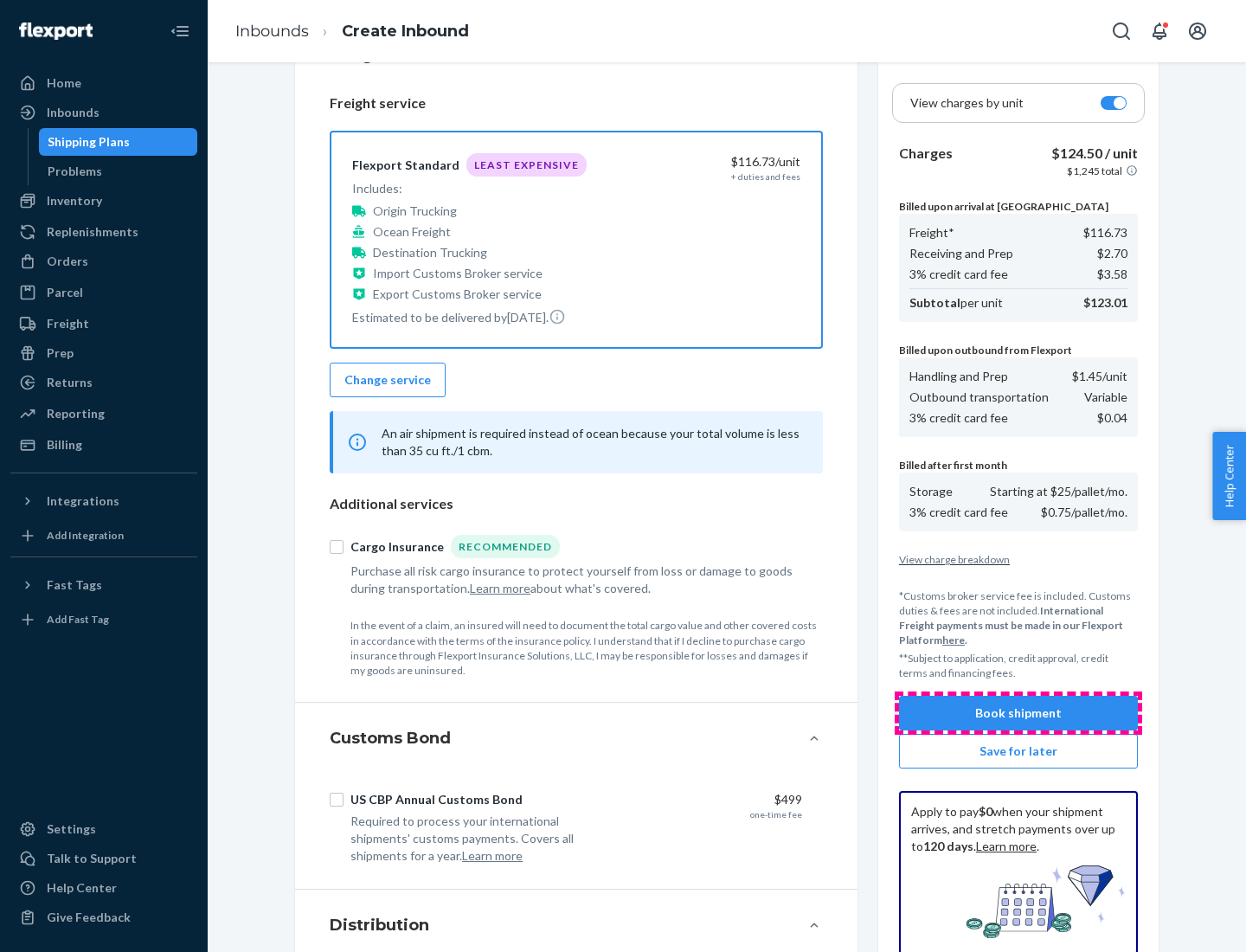
click at [1019, 713] on button "Book shipment" at bounding box center [1019, 713] width 239 height 35
